Goal: Find specific page/section: Find specific page/section

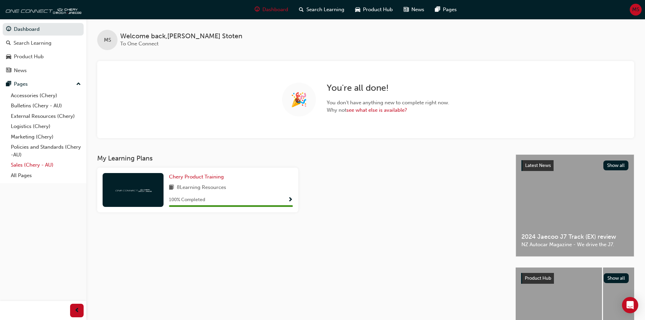
click at [20, 163] on link "Sales (Chery - AU)" at bounding box center [45, 165] width 75 height 10
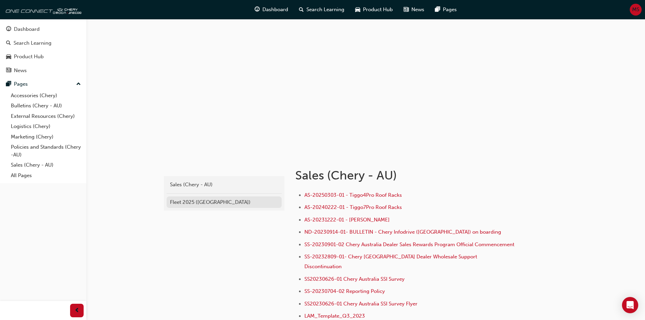
click at [181, 202] on div "Fleet 2025 ([GEOGRAPHIC_DATA])" at bounding box center [224, 202] width 108 height 8
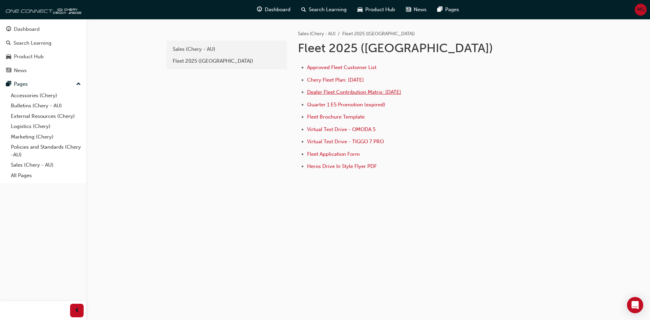
click at [350, 92] on span "Dealer Fleet Contribution Matrix: [DATE]" at bounding box center [354, 92] width 94 height 6
